Goal: Task Accomplishment & Management: Manage account settings

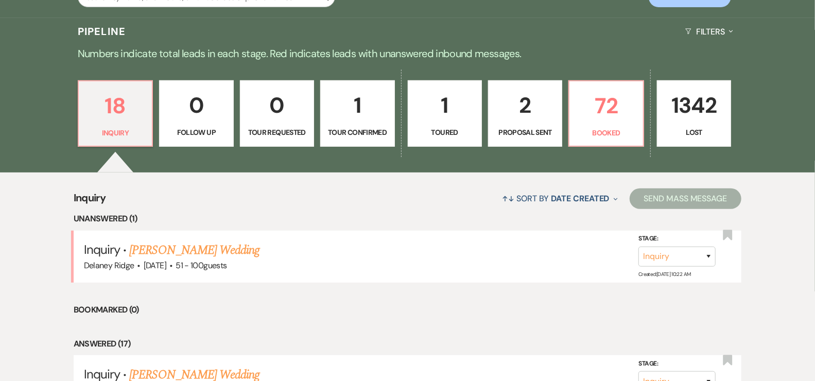
click at [524, 122] on link "2 Proposal Sent" at bounding box center [525, 113] width 74 height 67
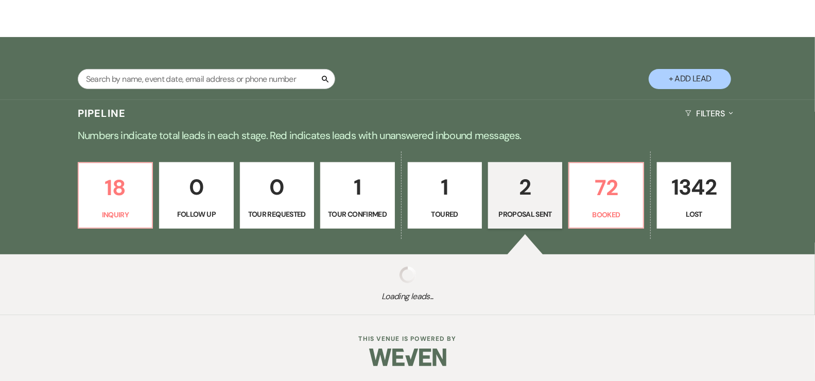
scroll to position [232, 0]
select select "6"
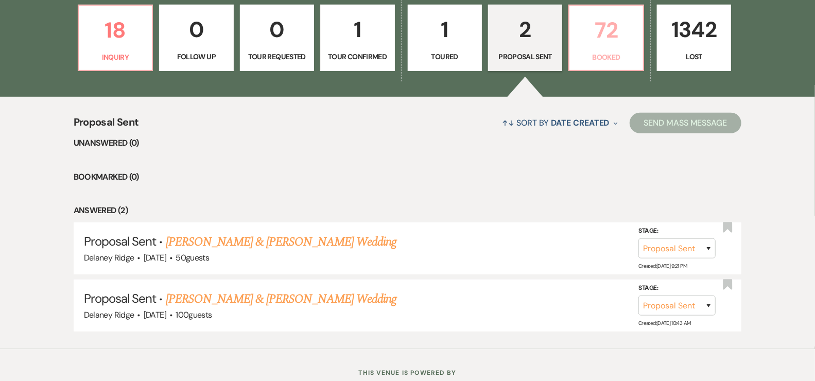
click at [588, 40] on p "72" at bounding box center [606, 30] width 61 height 34
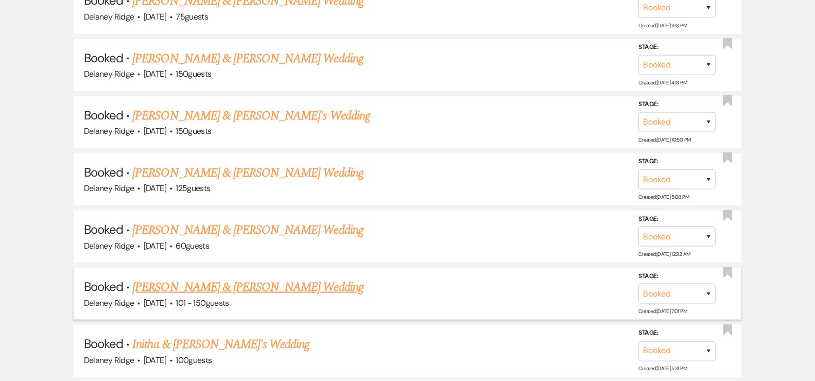
scroll to position [663, 0]
click at [215, 346] on link "Initha & [PERSON_NAME]'s Wedding" at bounding box center [220, 344] width 177 height 19
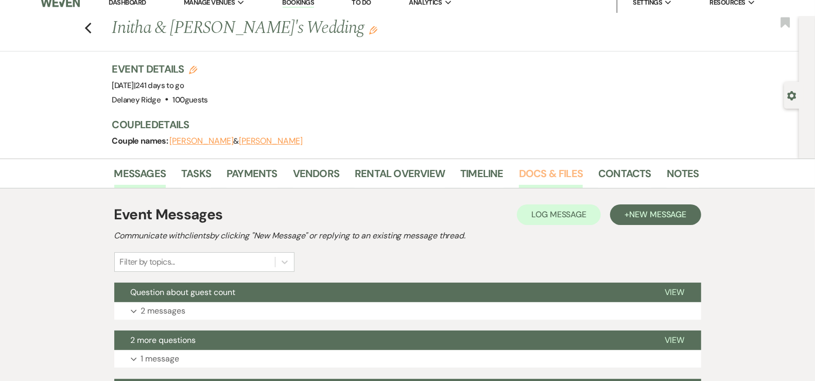
scroll to position [20, 0]
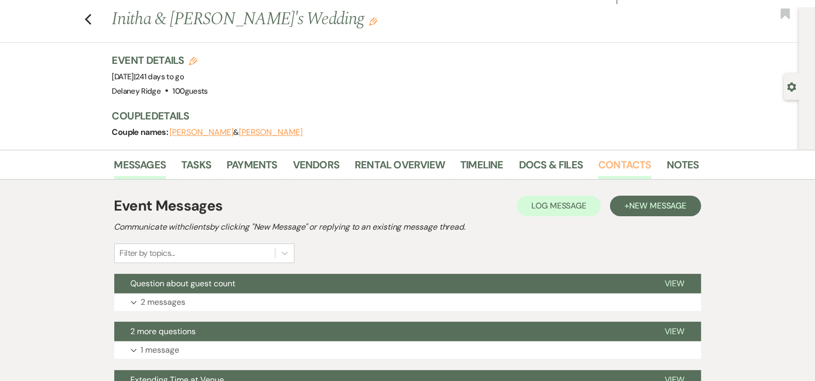
click at [621, 163] on link "Contacts" at bounding box center [624, 167] width 53 height 23
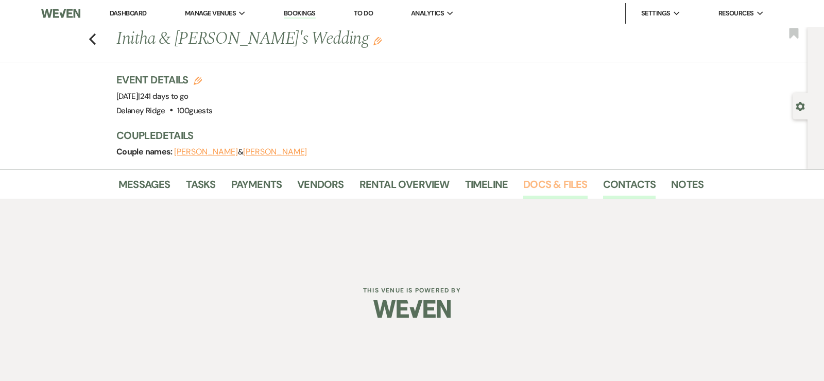
click at [544, 182] on link "Docs & Files" at bounding box center [555, 187] width 64 height 23
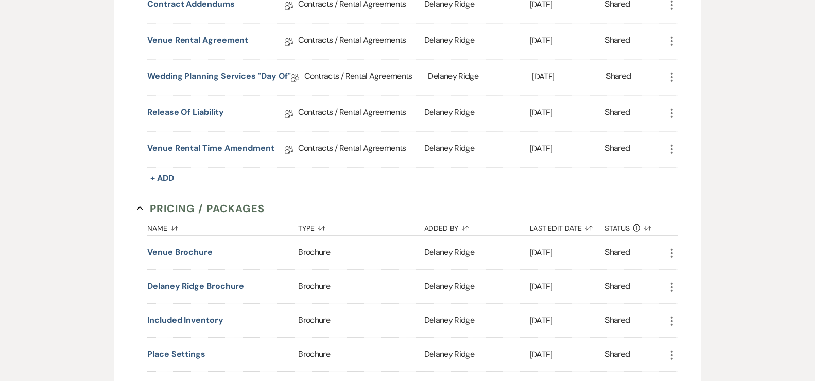
scroll to position [185, 0]
